Goal: Task Accomplishment & Management: Use online tool/utility

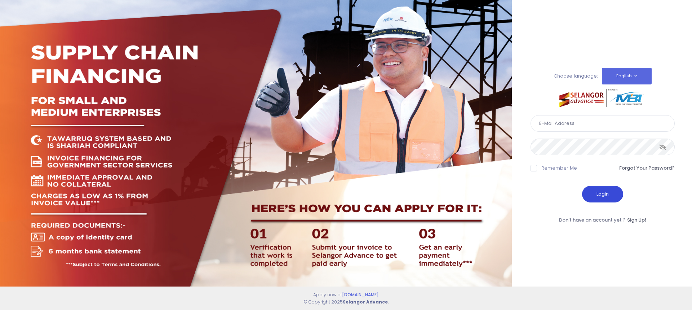
type input "noriada@whb.com.my"
click at [611, 195] on button "Login" at bounding box center [602, 194] width 41 height 17
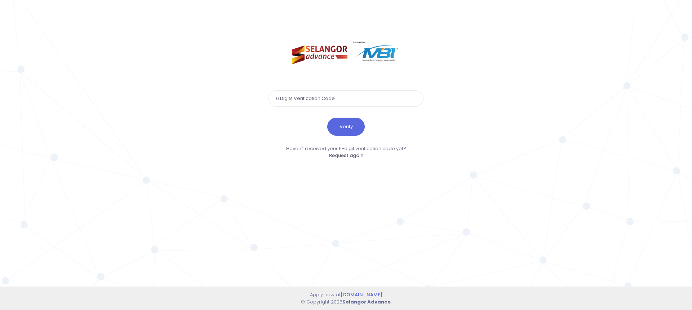
click at [288, 96] on input "text" at bounding box center [346, 98] width 155 height 17
click at [291, 99] on input "text" at bounding box center [346, 98] width 155 height 17
type input "365821"
click at [351, 133] on button "Verify" at bounding box center [345, 127] width 37 height 18
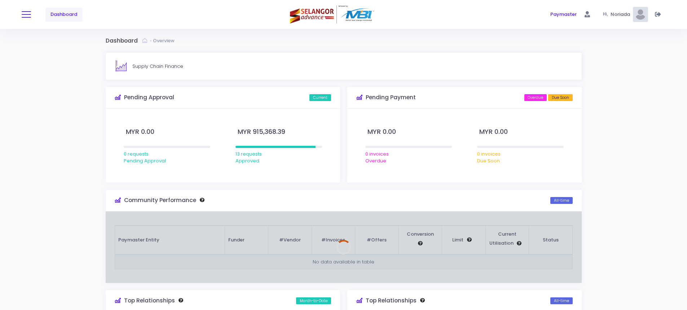
click at [27, 13] on button at bounding box center [26, 14] width 9 height 9
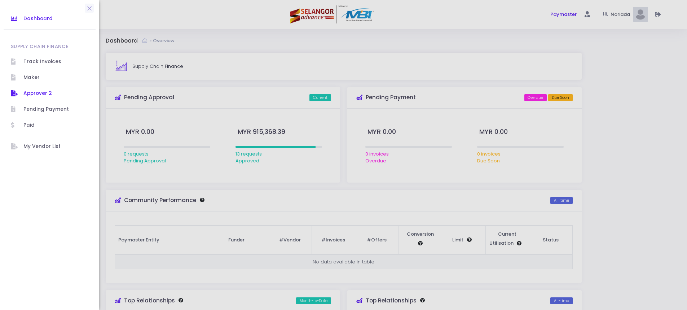
click at [36, 88] on link "Approver 2" at bounding box center [50, 93] width 92 height 16
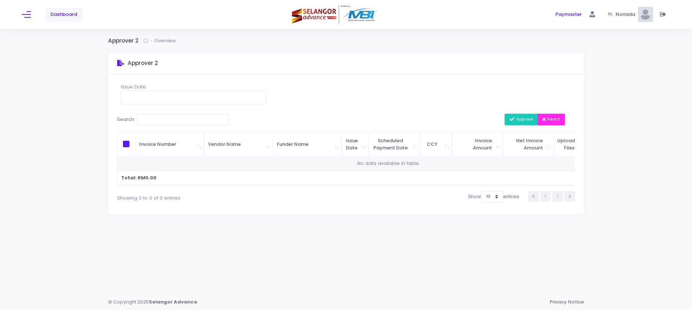
click at [618, 17] on span "Noriada" at bounding box center [627, 14] width 22 height 7
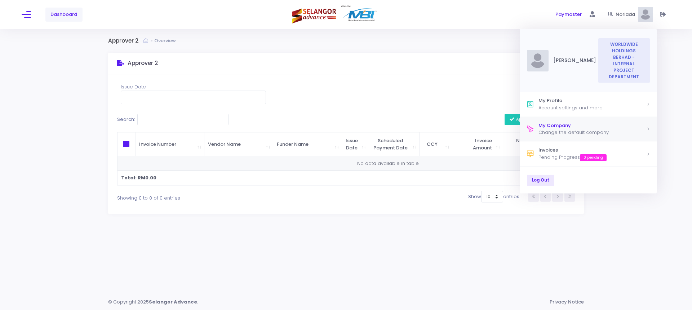
click at [566, 122] on div "My Company" at bounding box center [593, 125] width 108 height 7
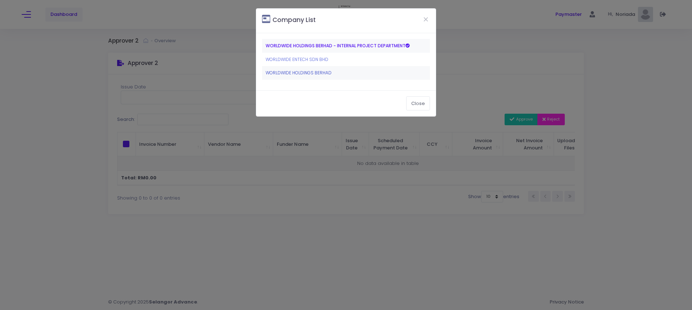
click at [302, 73] on link "WORLDWIDE HOLDINGS BERHAD" at bounding box center [299, 73] width 66 height 6
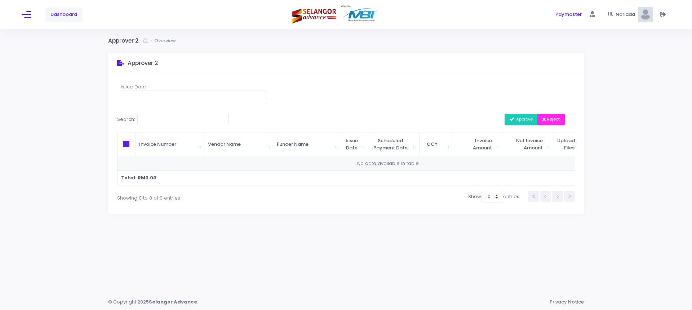
click at [653, 17] on div "Paymaster Paymaster" at bounding box center [562, 14] width 216 height 29
click at [649, 15] on img at bounding box center [645, 14] width 15 height 15
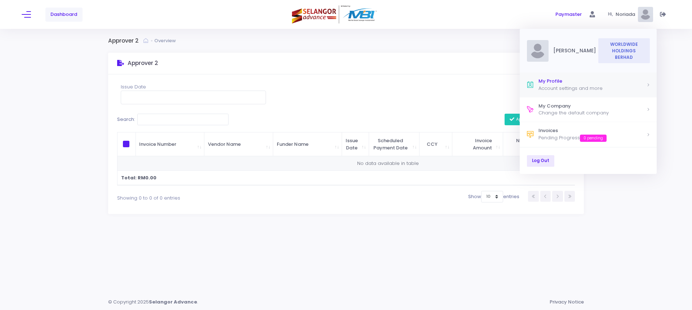
click at [594, 86] on div "Account settings and more" at bounding box center [593, 88] width 108 height 7
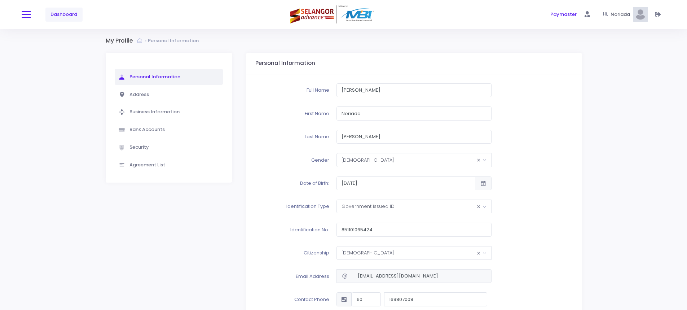
click at [25, 17] on button at bounding box center [26, 14] width 9 height 9
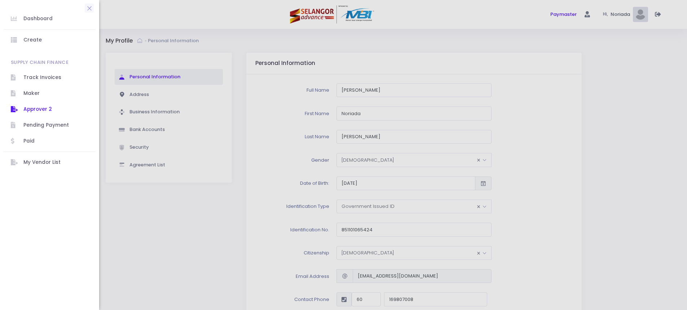
click at [27, 107] on span "Approver 2" at bounding box center [55, 109] width 65 height 9
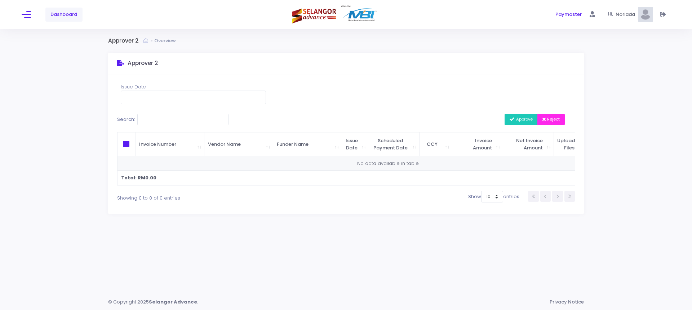
click at [646, 17] on img at bounding box center [645, 14] width 15 height 15
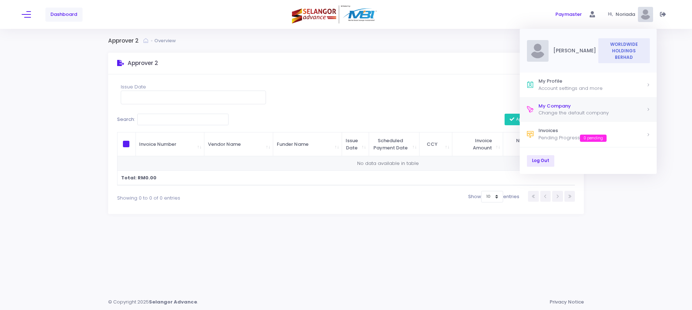
click at [572, 102] on div "My Company" at bounding box center [593, 105] width 108 height 7
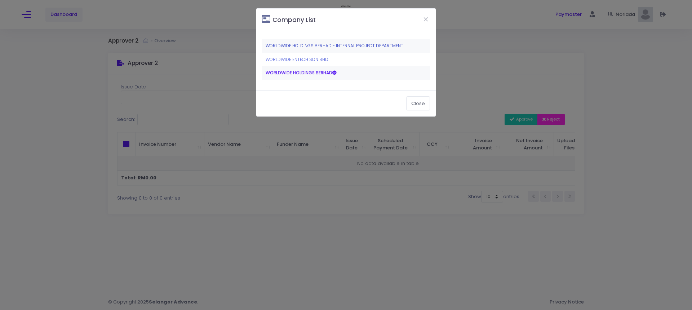
click at [305, 46] on link "WORLDWIDE HOLDINGS BERHAD - INTERNAL PROJECT DEPARTMENT" at bounding box center [335, 46] width 138 height 6
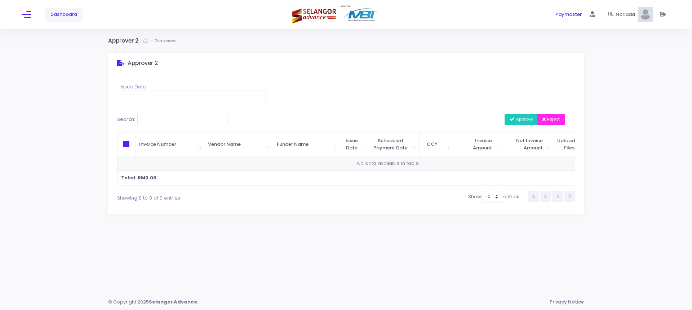
click at [627, 17] on span "Noriada" at bounding box center [627, 14] width 22 height 7
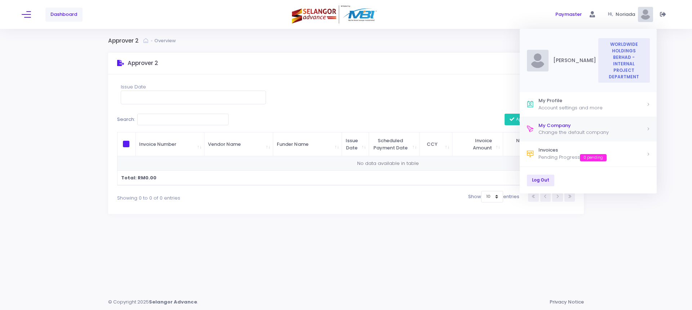
click at [550, 129] on div "Change the default company" at bounding box center [593, 132] width 108 height 7
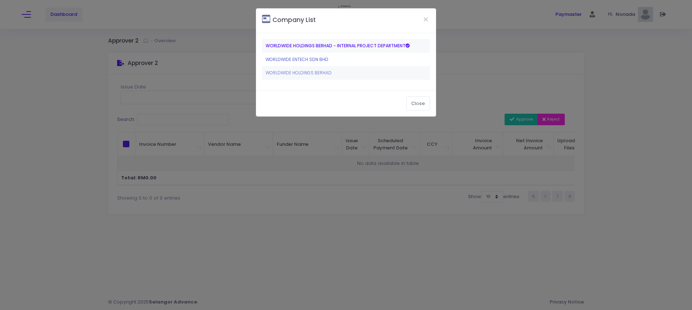
click at [288, 60] on link "WORLDWIDE ENTECH SDN BHD" at bounding box center [297, 59] width 63 height 6
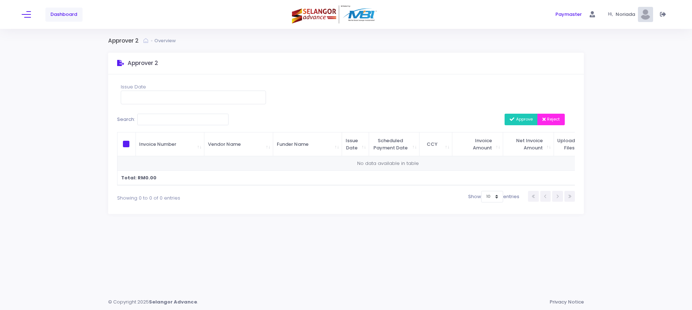
click at [649, 16] on img at bounding box center [645, 14] width 15 height 15
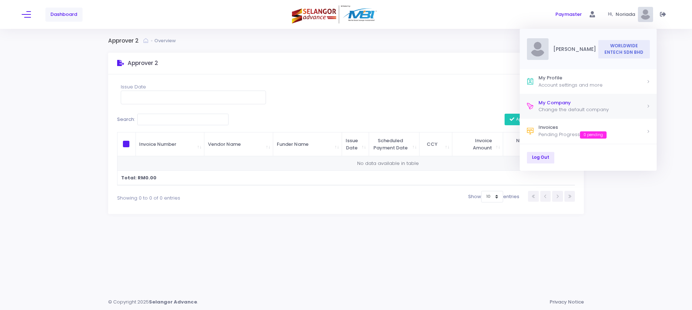
click at [570, 109] on div "Change the default company" at bounding box center [593, 109] width 108 height 7
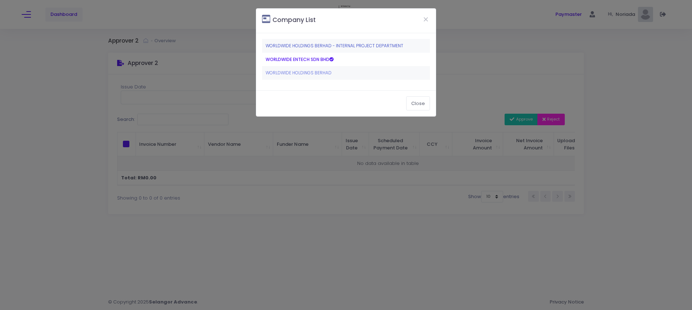
click at [306, 45] on link "WORLDWIDE HOLDINGS BERHAD - INTERNAL PROJECT DEPARTMENT" at bounding box center [335, 46] width 138 height 6
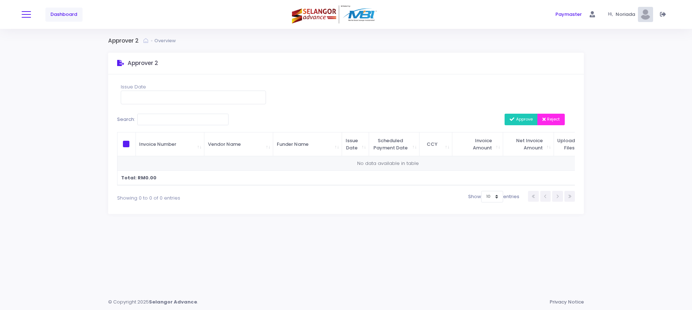
click at [30, 15] on button at bounding box center [26, 14] width 9 height 9
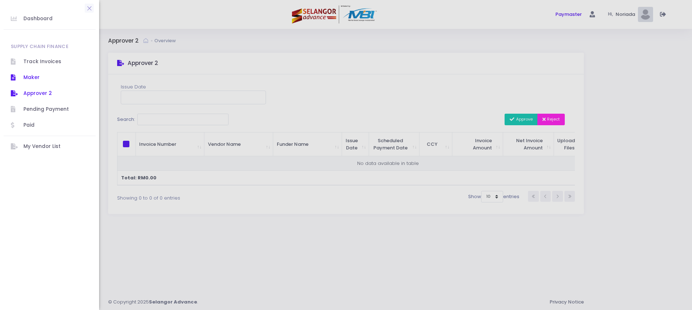
click at [34, 74] on span "Maker" at bounding box center [55, 77] width 65 height 9
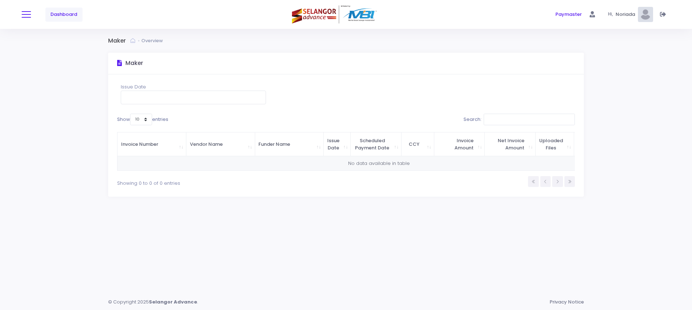
click at [26, 14] on span at bounding box center [26, 14] width 9 height 1
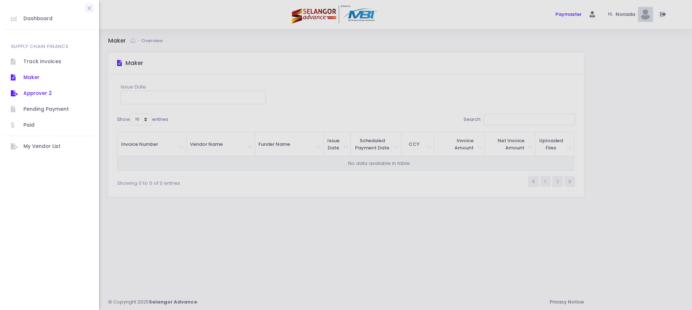
click at [39, 95] on span "Approver 2" at bounding box center [55, 93] width 65 height 9
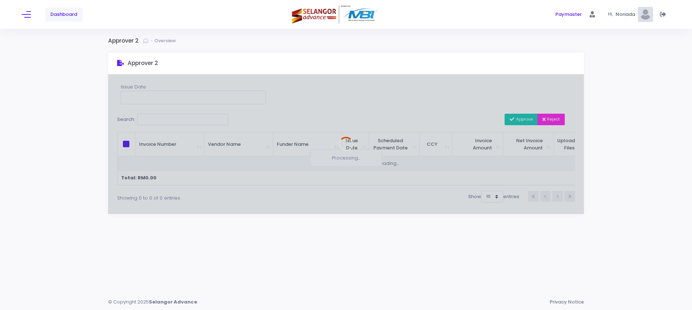
click at [37, 110] on div "Approver 2 Overview Approver 2 Issue Date Search: Approve Reject" at bounding box center [346, 161] width 692 height 265
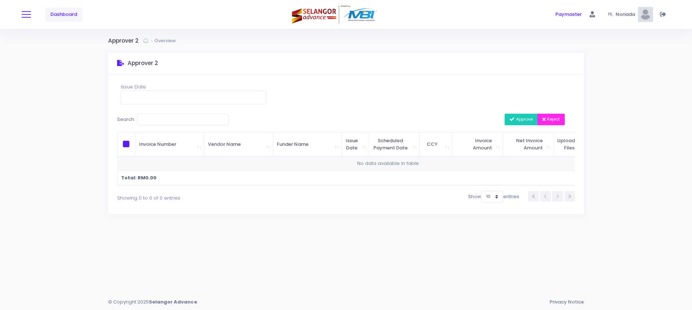
click at [28, 16] on button at bounding box center [26, 14] width 9 height 9
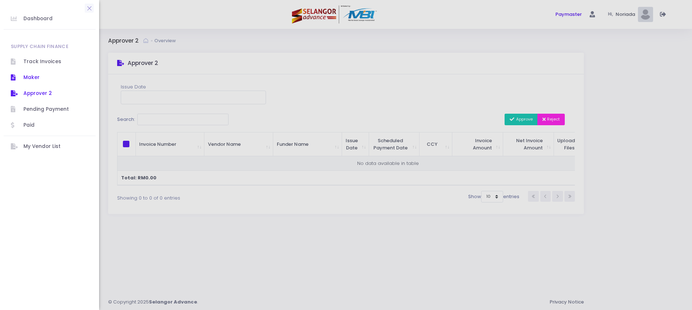
click at [37, 78] on span "Maker" at bounding box center [55, 77] width 65 height 9
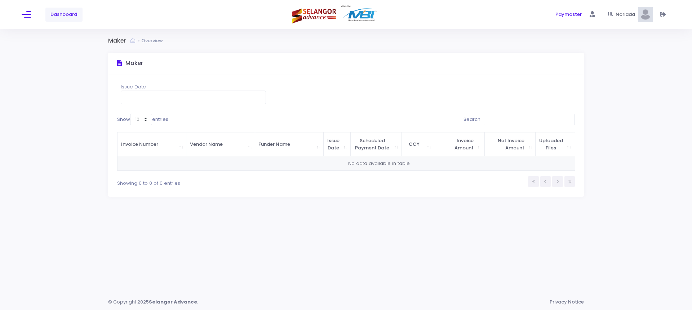
click at [646, 13] on img at bounding box center [645, 14] width 15 height 15
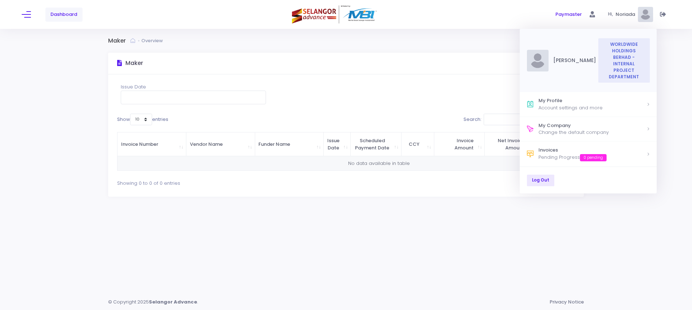
click at [606, 59] on span "WORLDWIDE HOLDINGS BERHAD - INTERNAL PROJECT DEPARTMENT" at bounding box center [624, 60] width 52 height 44
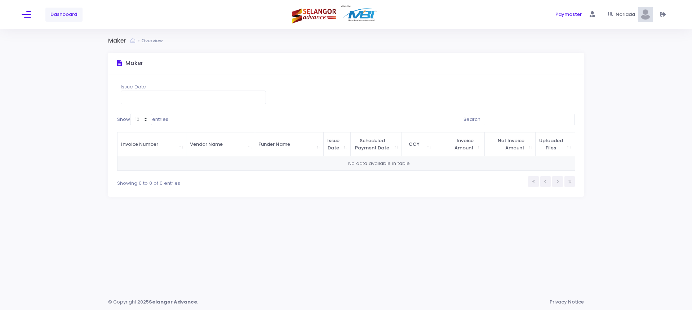
click at [61, 18] on link "Dashboard" at bounding box center [63, 15] width 37 height 14
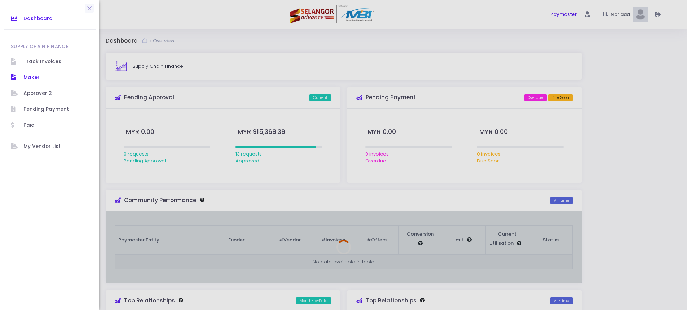
click at [28, 79] on span "Maker" at bounding box center [55, 77] width 65 height 9
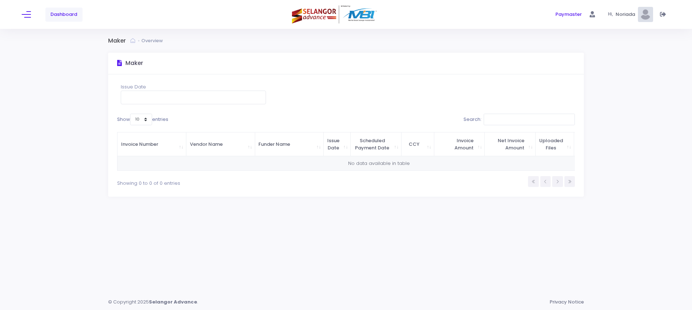
scroll to position [0, 65]
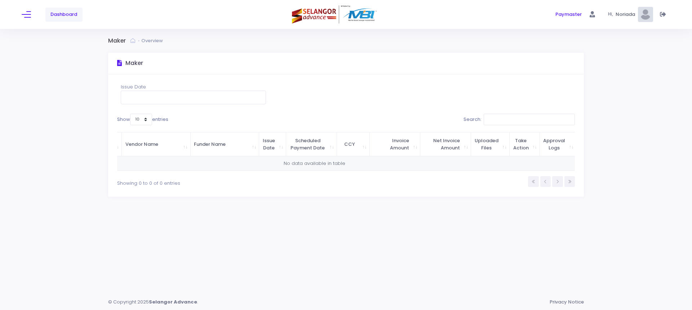
click at [617, 17] on span "Noriada" at bounding box center [627, 14] width 22 height 7
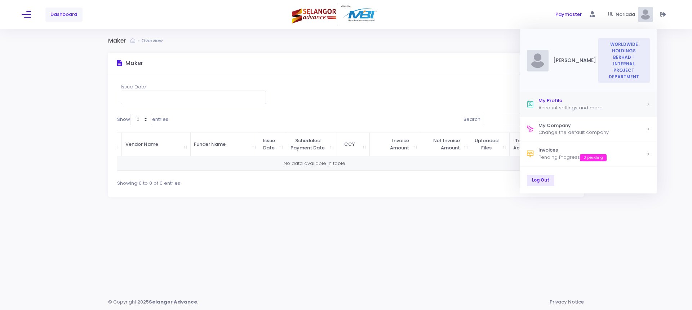
click at [583, 104] on div "Account settings and more" at bounding box center [593, 107] width 108 height 7
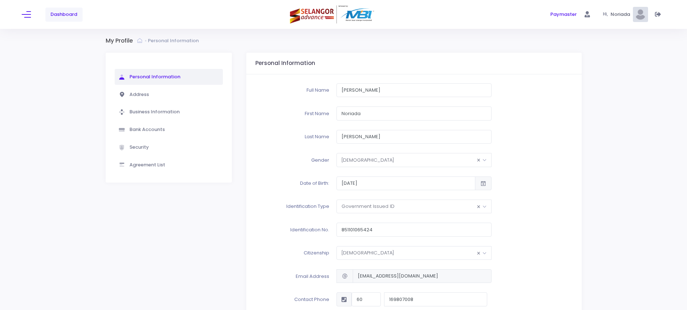
click at [635, 19] on img at bounding box center [640, 14] width 15 height 15
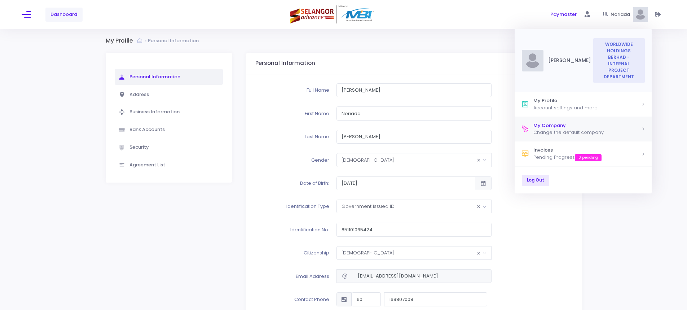
click at [550, 122] on div "My Company" at bounding box center [587, 125] width 108 height 7
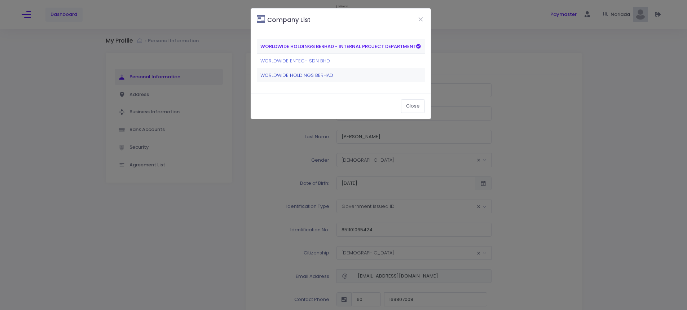
click at [324, 74] on link "WORLDWIDE HOLDINGS BERHAD" at bounding box center [296, 75] width 73 height 7
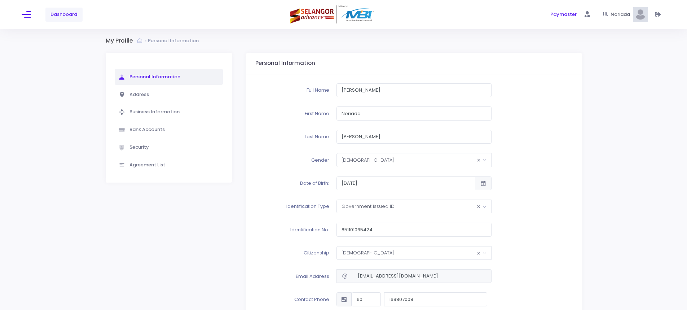
scroll to position [36, 0]
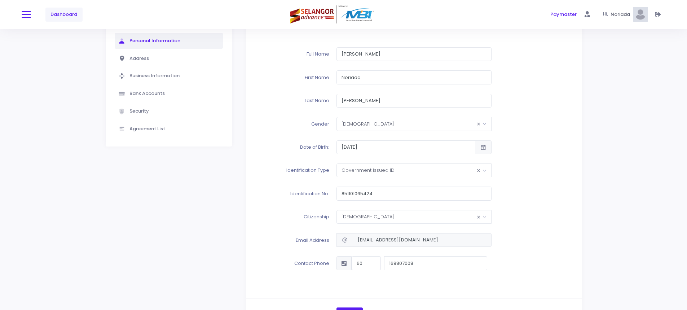
click at [25, 17] on button at bounding box center [26, 14] width 9 height 9
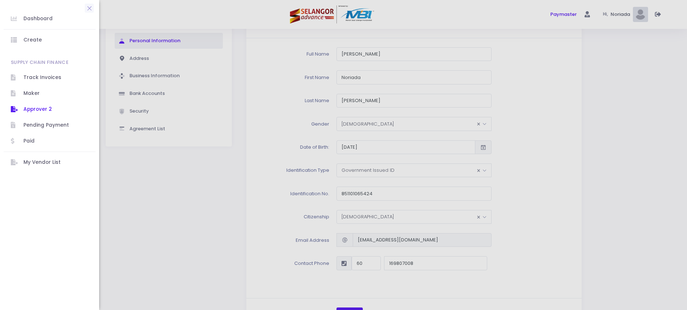
click at [39, 108] on span "Approver 2" at bounding box center [55, 109] width 65 height 9
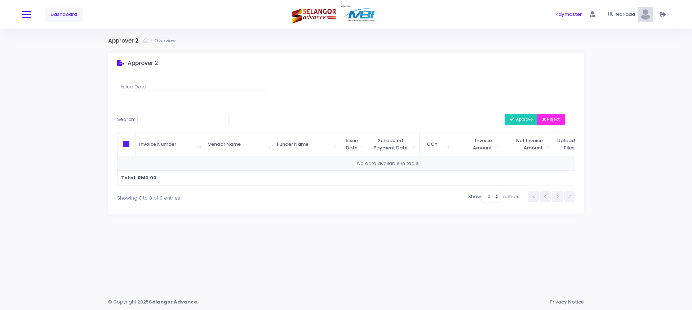
click at [27, 19] on div "Dashboard" at bounding box center [130, 14] width 216 height 29
click at [27, 15] on span at bounding box center [26, 14] width 9 height 1
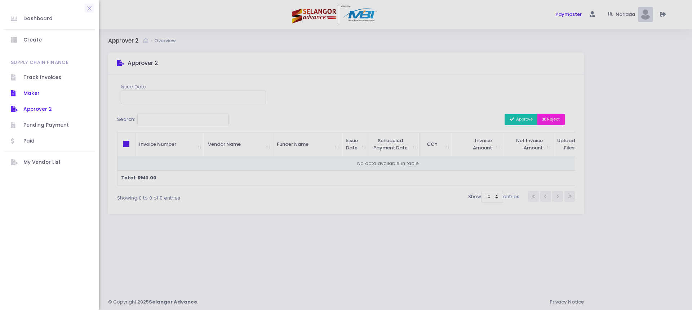
click at [25, 96] on span "Maker" at bounding box center [55, 93] width 65 height 9
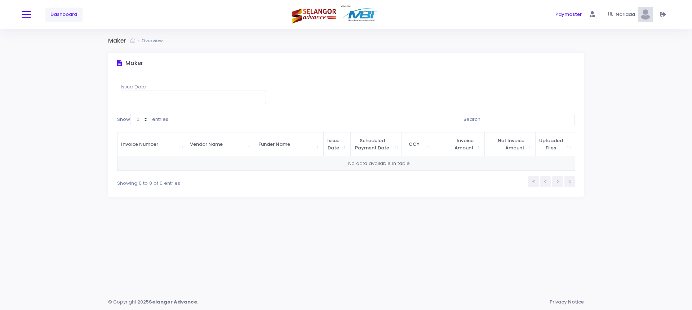
click at [27, 18] on button at bounding box center [26, 14] width 9 height 9
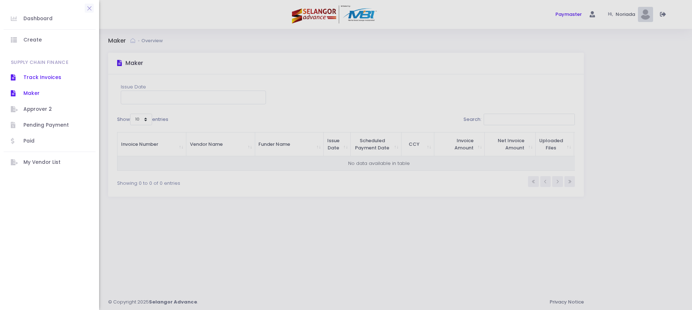
click at [14, 79] on icon at bounding box center [17, 77] width 13 height 9
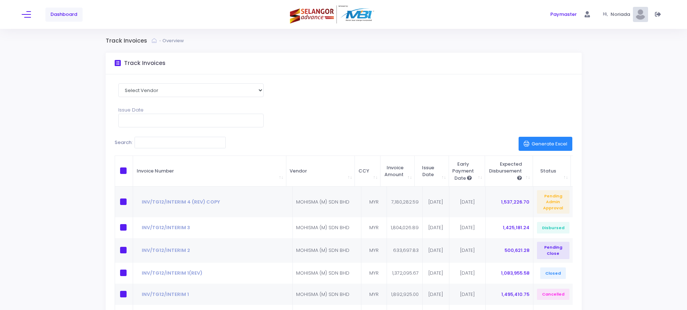
click at [637, 9] on img at bounding box center [640, 14] width 15 height 15
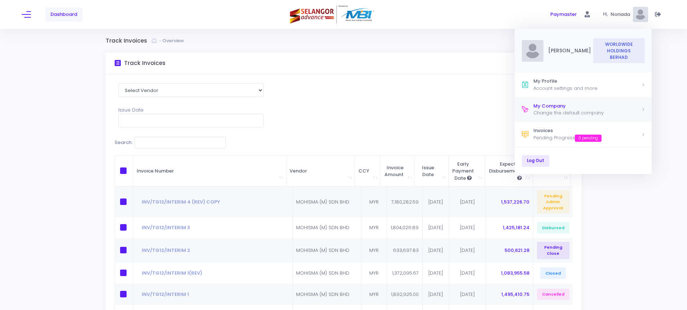
click at [568, 103] on div "My Company" at bounding box center [587, 105] width 108 height 7
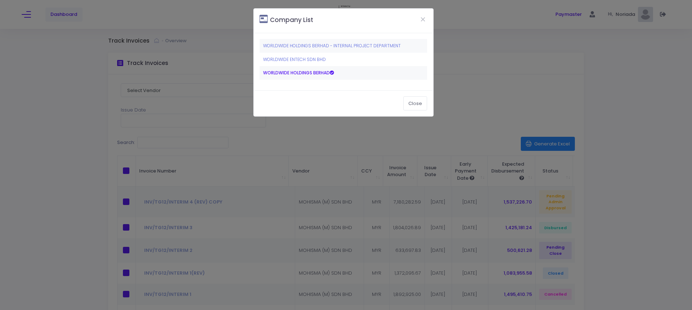
click at [308, 42] on td "WORLDWIDE HOLDINGS BERHAD - INTERNAL PROJECT DEPARTMENT" at bounding box center [344, 46] width 168 height 14
click at [308, 48] on link "WORLDWIDE HOLDINGS BERHAD - INTERNAL PROJECT DEPARTMENT" at bounding box center [332, 46] width 138 height 6
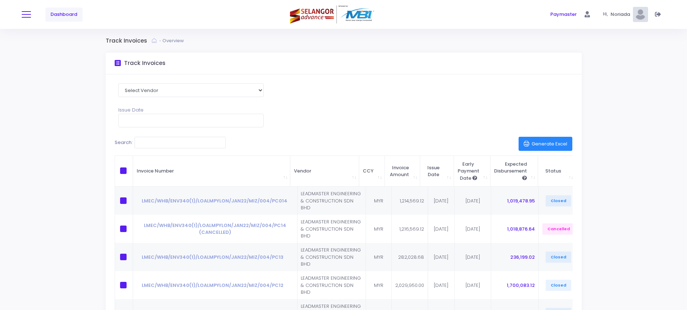
click at [27, 13] on button at bounding box center [26, 14] width 9 height 9
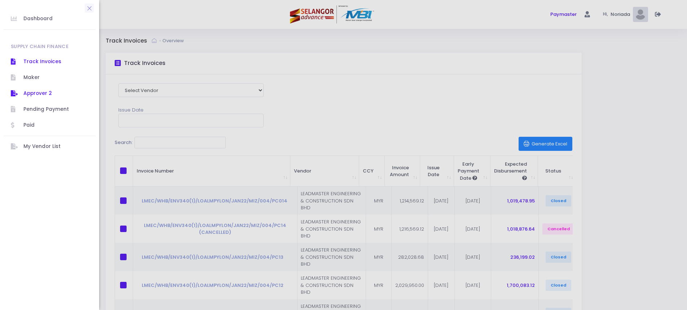
click at [42, 92] on span "Approver 2" at bounding box center [55, 93] width 65 height 9
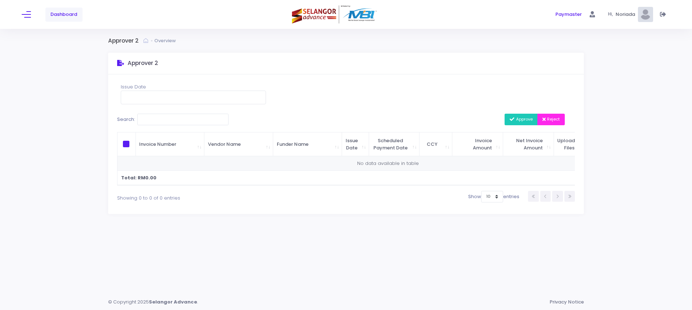
click at [31, 16] on div "Dashboard" at bounding box center [130, 14] width 216 height 29
click at [30, 15] on button at bounding box center [26, 14] width 9 height 9
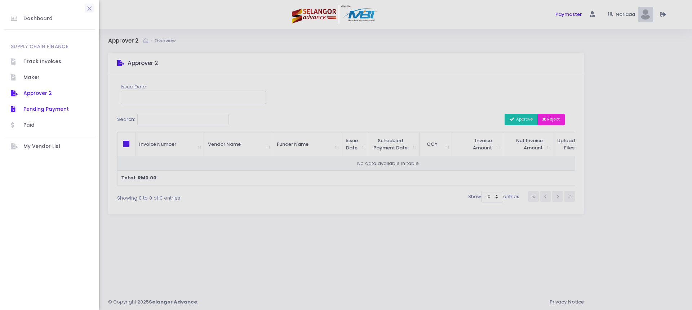
click at [31, 108] on span "Pending Payment" at bounding box center [55, 109] width 65 height 9
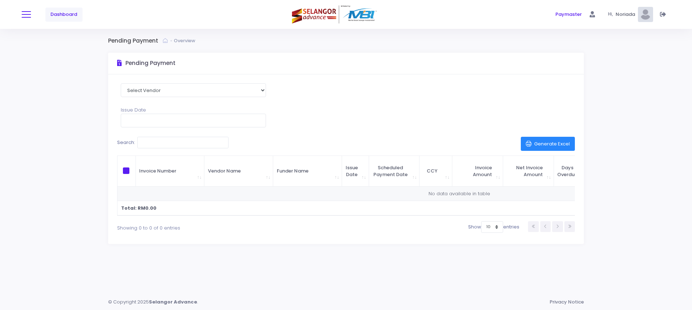
click at [31, 14] on button at bounding box center [26, 14] width 9 height 9
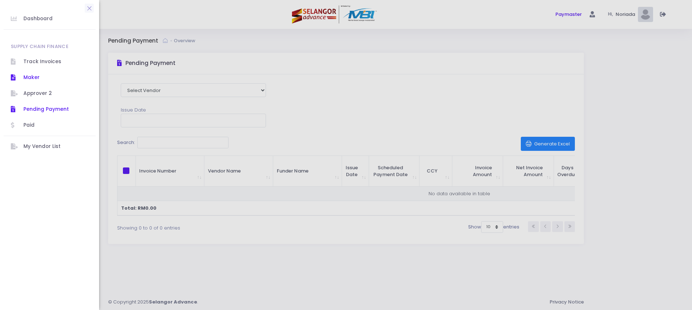
click at [33, 80] on span "Maker" at bounding box center [55, 77] width 65 height 9
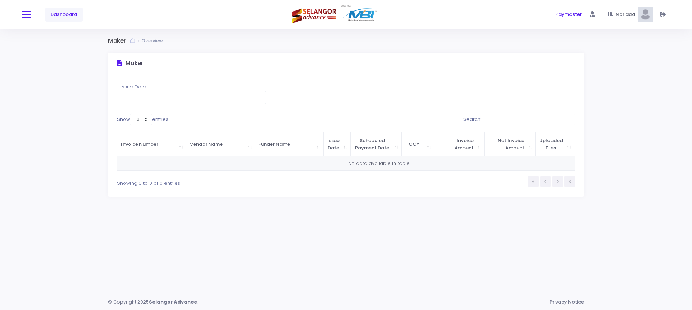
click at [27, 14] on span at bounding box center [26, 14] width 9 height 1
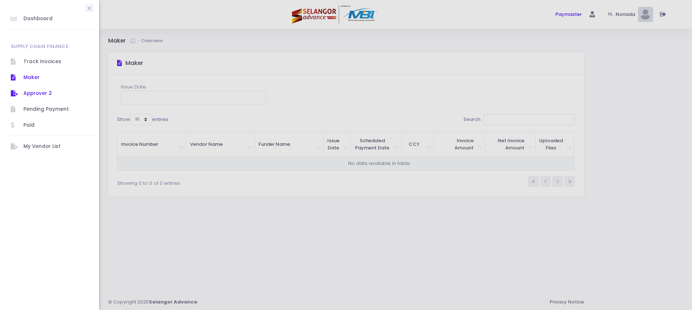
click at [48, 93] on span "Approver 2" at bounding box center [55, 93] width 65 height 9
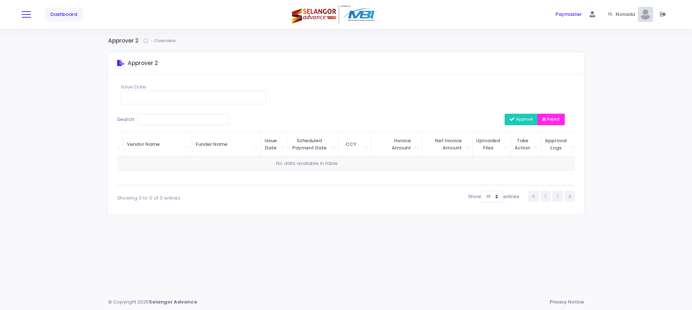
click at [22, 12] on button at bounding box center [26, 14] width 9 height 9
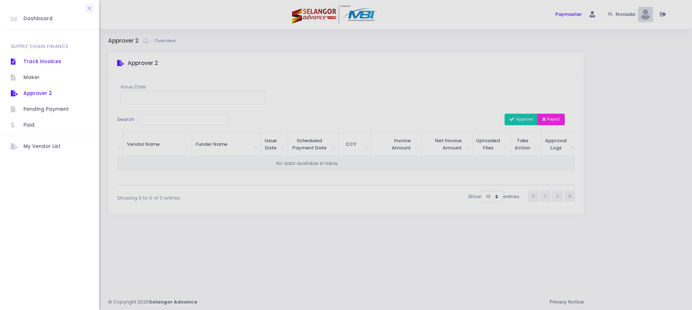
click at [25, 60] on span "Track Invoices" at bounding box center [55, 61] width 65 height 9
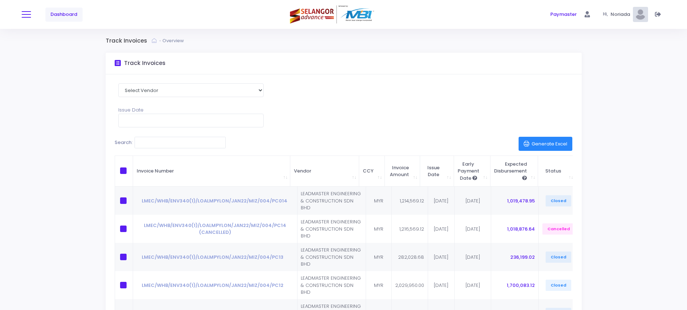
click at [29, 15] on button at bounding box center [26, 14] width 9 height 9
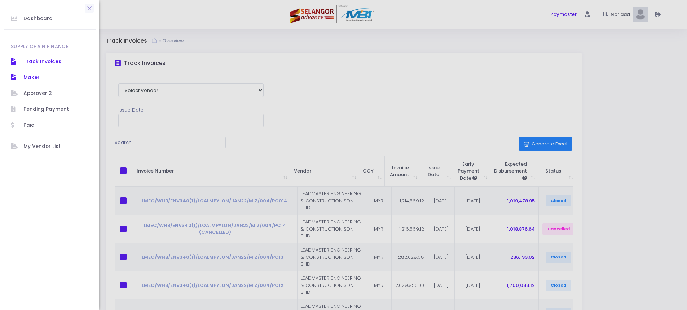
click at [21, 78] on icon at bounding box center [17, 77] width 13 height 9
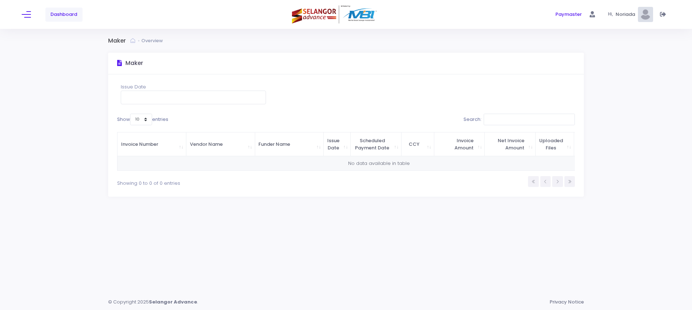
scroll to position [0, 65]
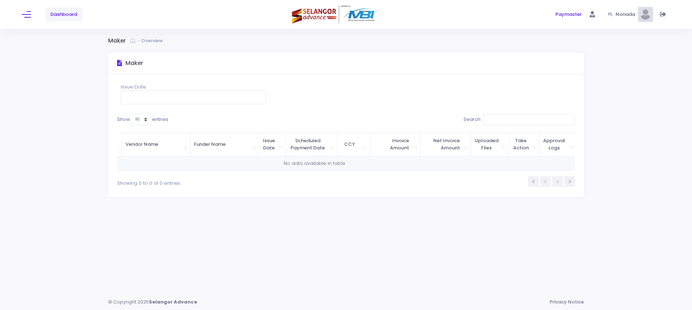
click at [30, 9] on div "Dashboard" at bounding box center [130, 14] width 216 height 29
click at [26, 17] on button at bounding box center [26, 14] width 9 height 9
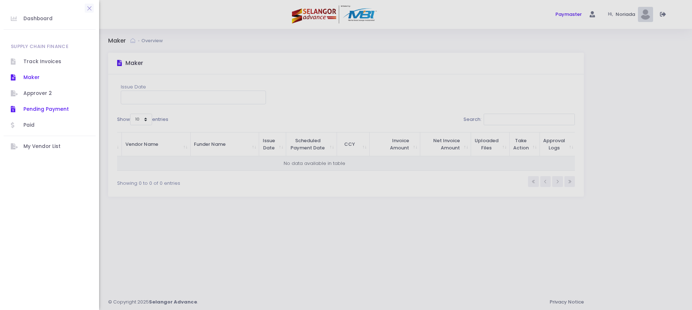
click at [36, 105] on span "Pending Payment" at bounding box center [55, 109] width 65 height 9
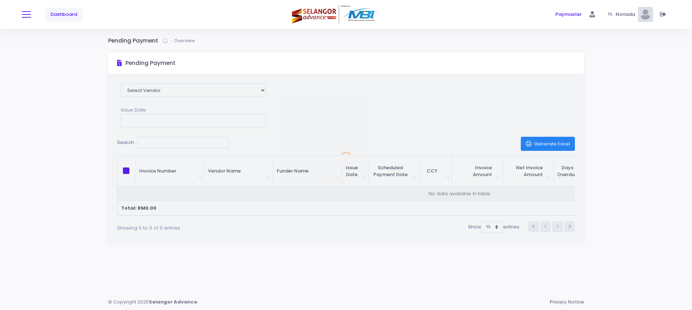
click at [28, 13] on button at bounding box center [26, 14] width 9 height 9
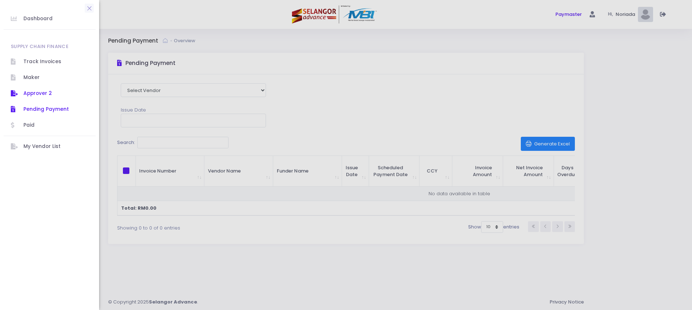
click at [31, 97] on span "Approver 2" at bounding box center [55, 93] width 65 height 9
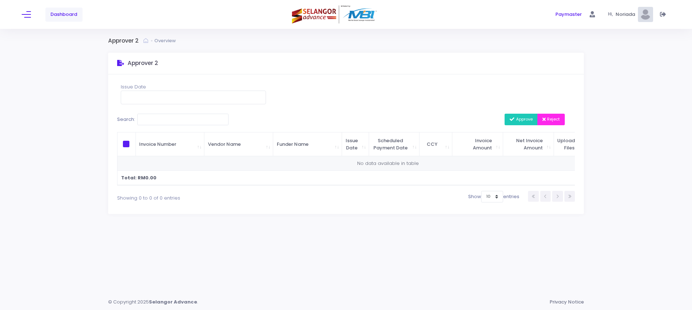
click at [635, 15] on span "Noriada" at bounding box center [627, 14] width 22 height 7
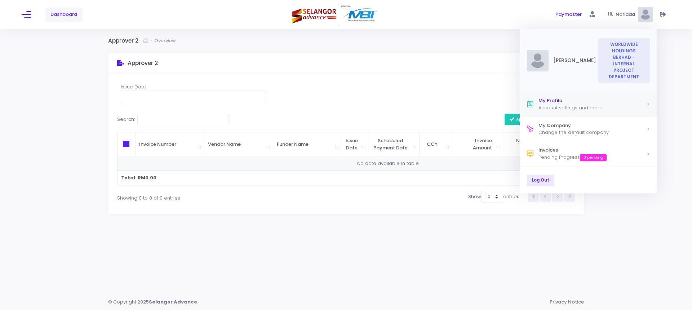
click at [580, 97] on div "My Profile" at bounding box center [593, 100] width 108 height 7
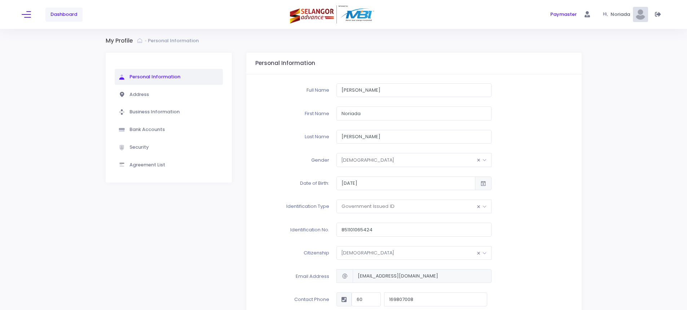
click at [637, 18] on img at bounding box center [640, 14] width 15 height 15
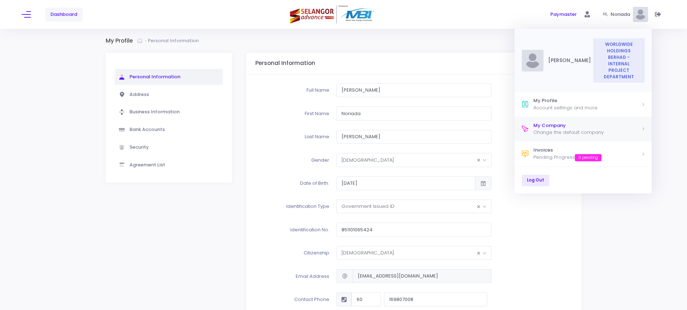
click at [564, 129] on div "Change the default company" at bounding box center [587, 132] width 108 height 7
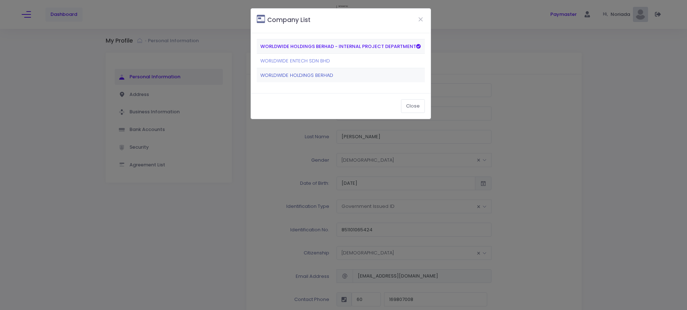
click at [307, 77] on link "WORLDWIDE HOLDINGS BERHAD" at bounding box center [296, 75] width 73 height 7
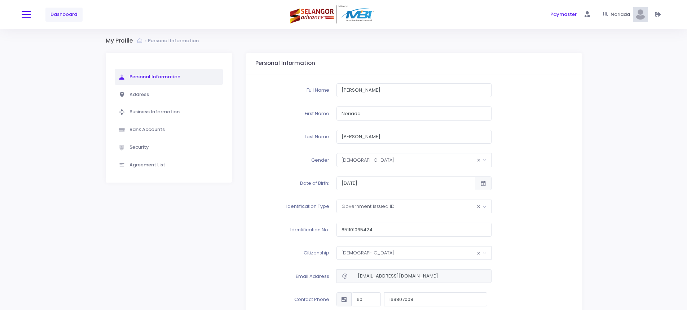
click at [24, 13] on button at bounding box center [26, 14] width 9 height 9
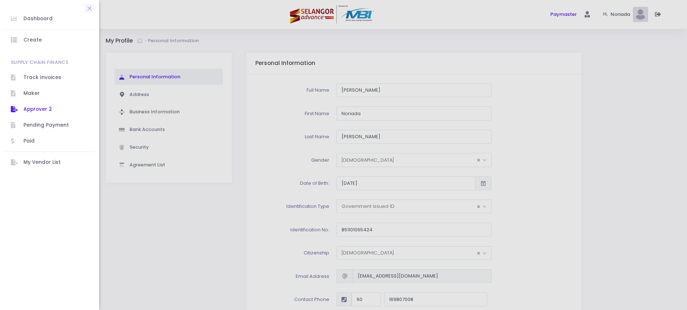
click at [19, 105] on icon at bounding box center [17, 109] width 13 height 9
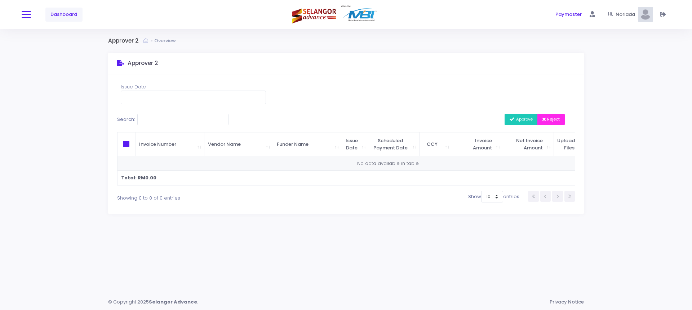
click at [23, 17] on button at bounding box center [26, 14] width 9 height 9
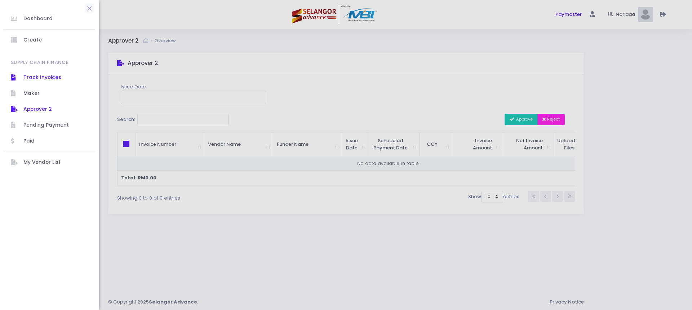
click at [36, 79] on span "Track Invoices" at bounding box center [55, 77] width 65 height 9
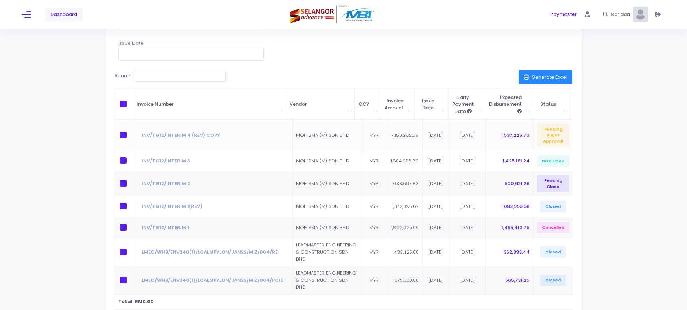
scroll to position [72, 0]
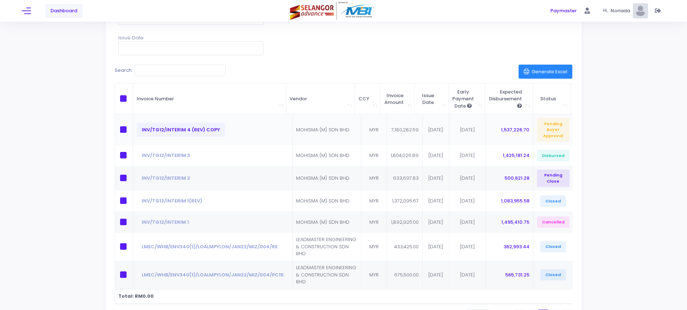
click at [165, 128] on button "INV/TG12/INTERIM 4 (REV) copy" at bounding box center [181, 130] width 88 height 14
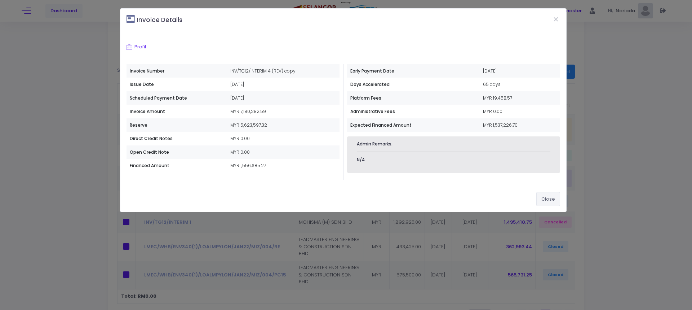
click at [544, 199] on button "Close" at bounding box center [548, 199] width 24 height 14
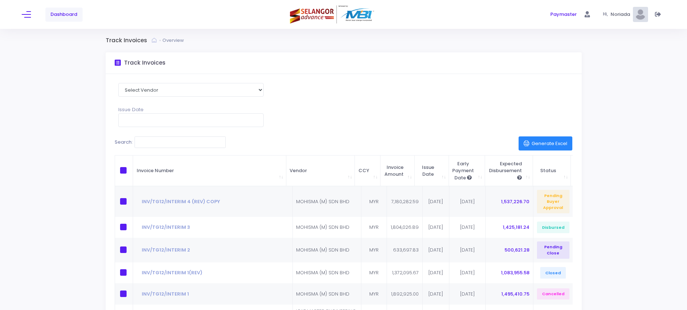
scroll to position [0, 0]
click at [30, 14] on span at bounding box center [26, 14] width 9 height 1
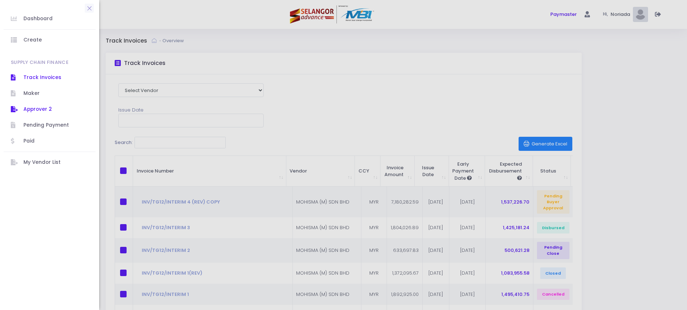
click at [31, 111] on span "Approver 2" at bounding box center [55, 109] width 65 height 9
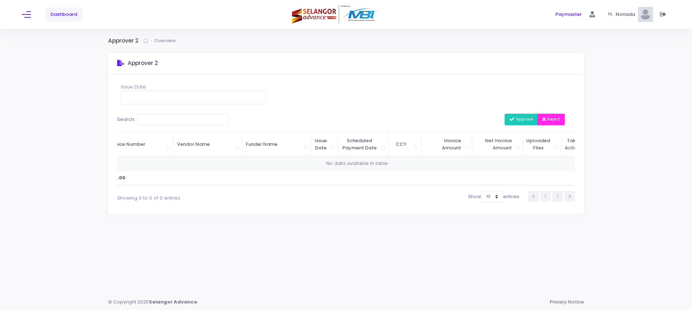
scroll to position [0, 12]
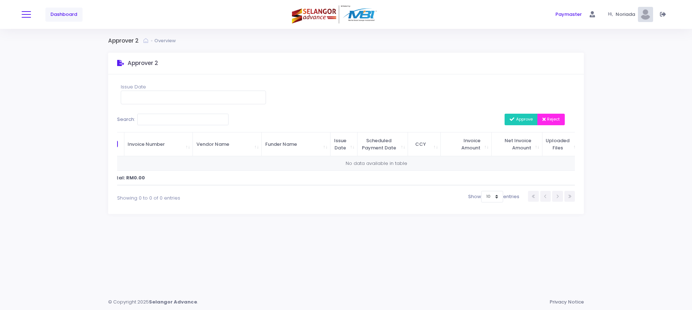
click at [30, 14] on span at bounding box center [26, 14] width 9 height 1
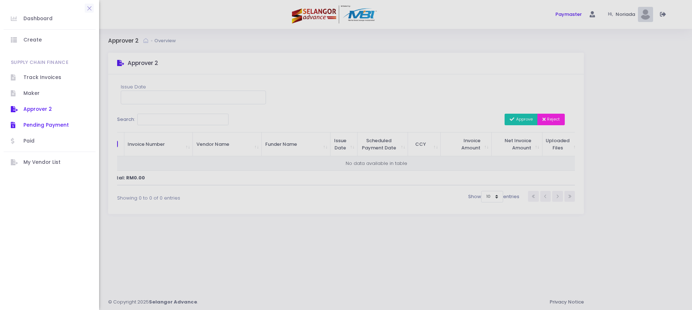
click at [34, 128] on span "Pending Payment" at bounding box center [55, 124] width 65 height 9
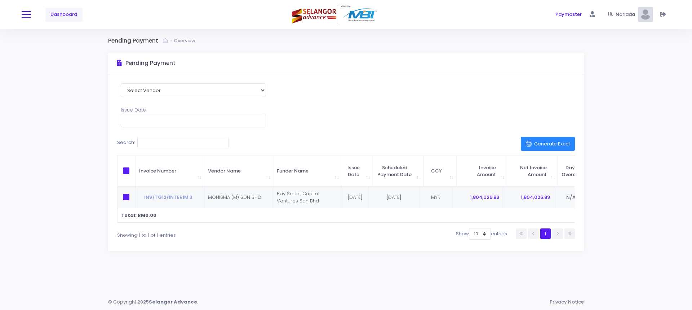
click at [29, 19] on button at bounding box center [26, 14] width 9 height 9
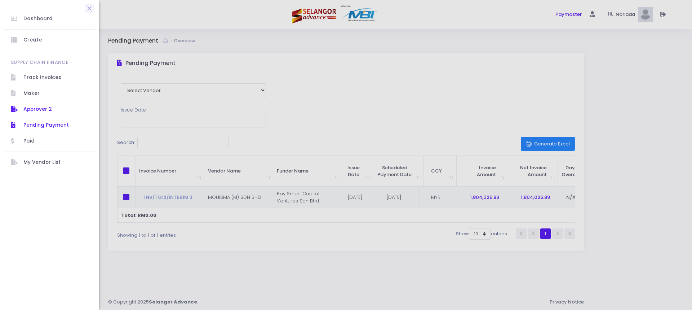
click at [36, 112] on span "Approver 2" at bounding box center [55, 109] width 65 height 9
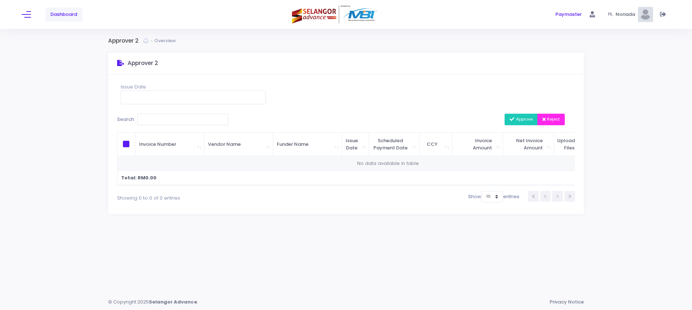
click at [31, 19] on div "Dashboard" at bounding box center [130, 14] width 216 height 29
click at [29, 14] on span at bounding box center [26, 14] width 9 height 1
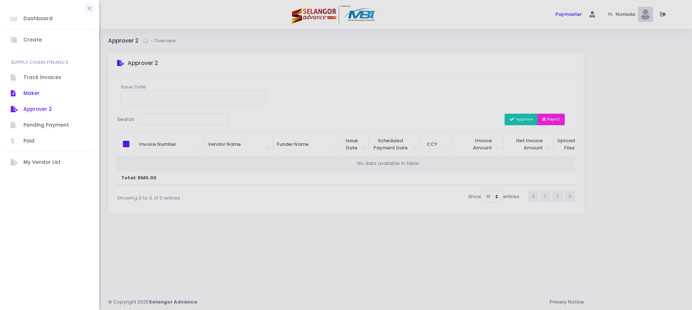
drag, startPoint x: 207, startPoint y: 231, endPoint x: 25, endPoint y: 94, distance: 227.7
click at [25, 94] on span "Maker" at bounding box center [55, 93] width 65 height 9
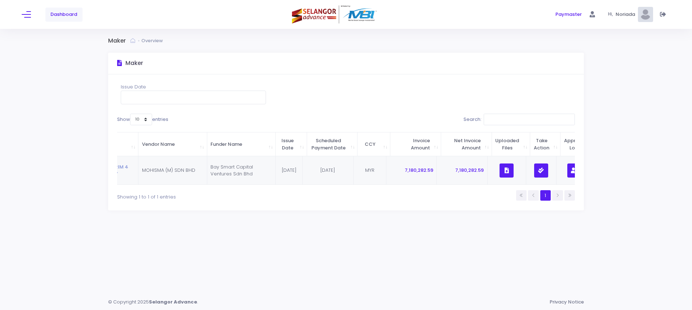
scroll to position [0, 59]
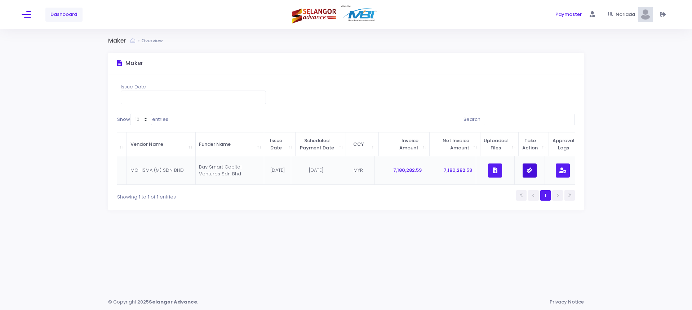
click at [532, 170] on icon "button" at bounding box center [530, 170] width 6 height 0
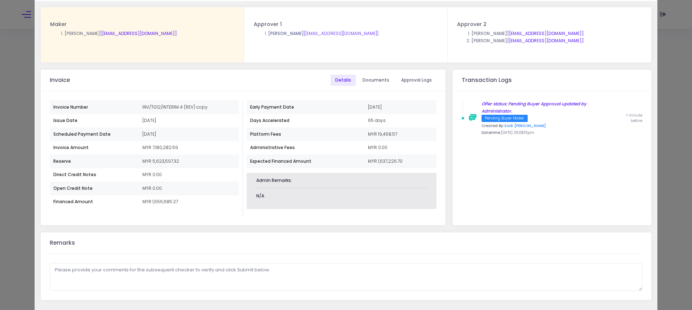
scroll to position [69, 0]
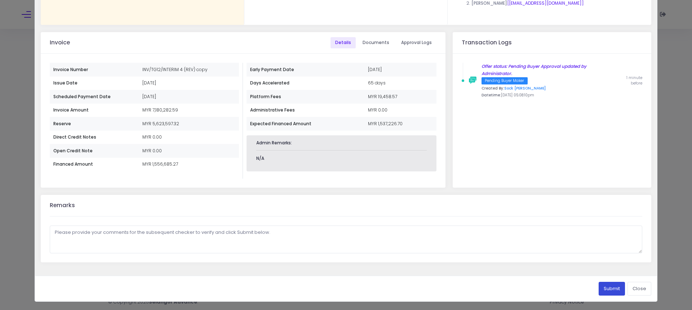
click at [607, 289] on button "Submit" at bounding box center [612, 289] width 26 height 14
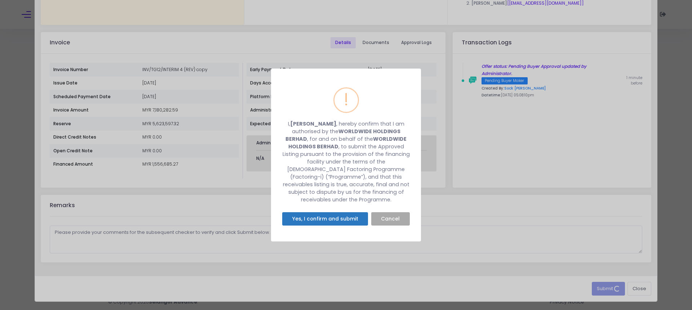
click at [331, 217] on button "Yes, I confirm and submit" at bounding box center [325, 219] width 86 height 14
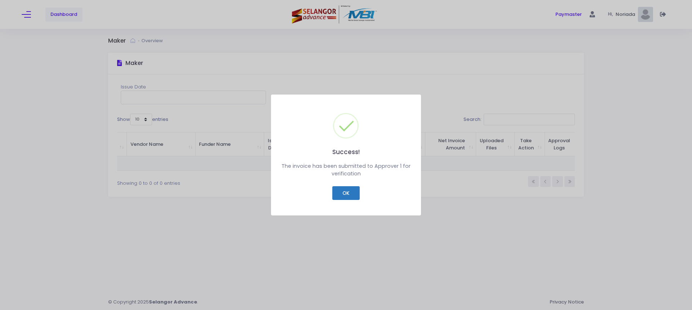
click at [335, 193] on button "OK" at bounding box center [345, 193] width 27 height 14
